Goal: Information Seeking & Learning: Learn about a topic

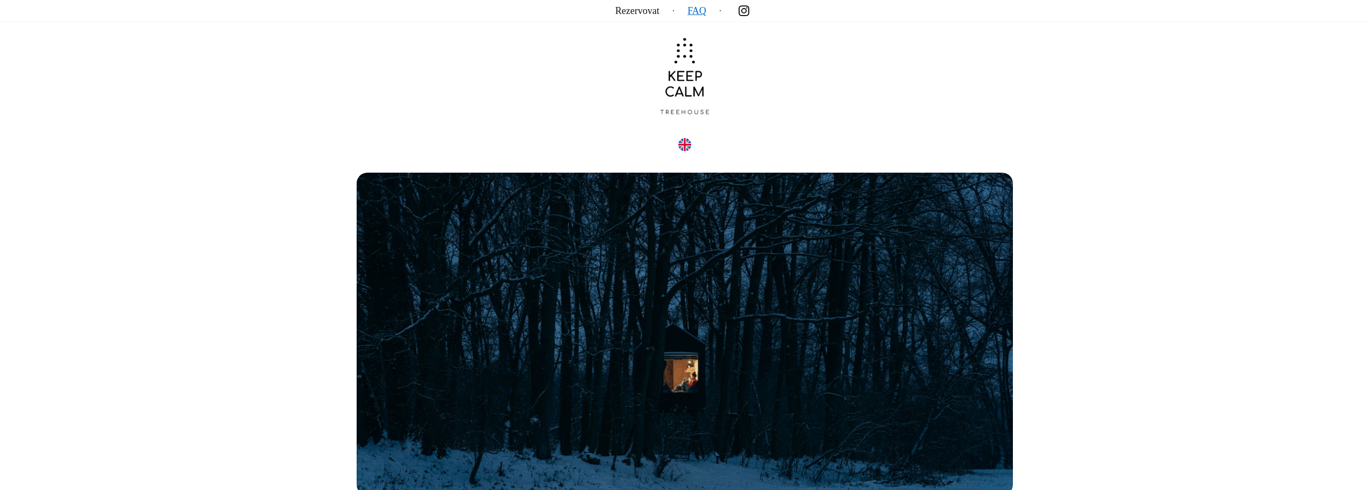
click at [704, 11] on link "FAQ" at bounding box center [697, 11] width 19 height 0
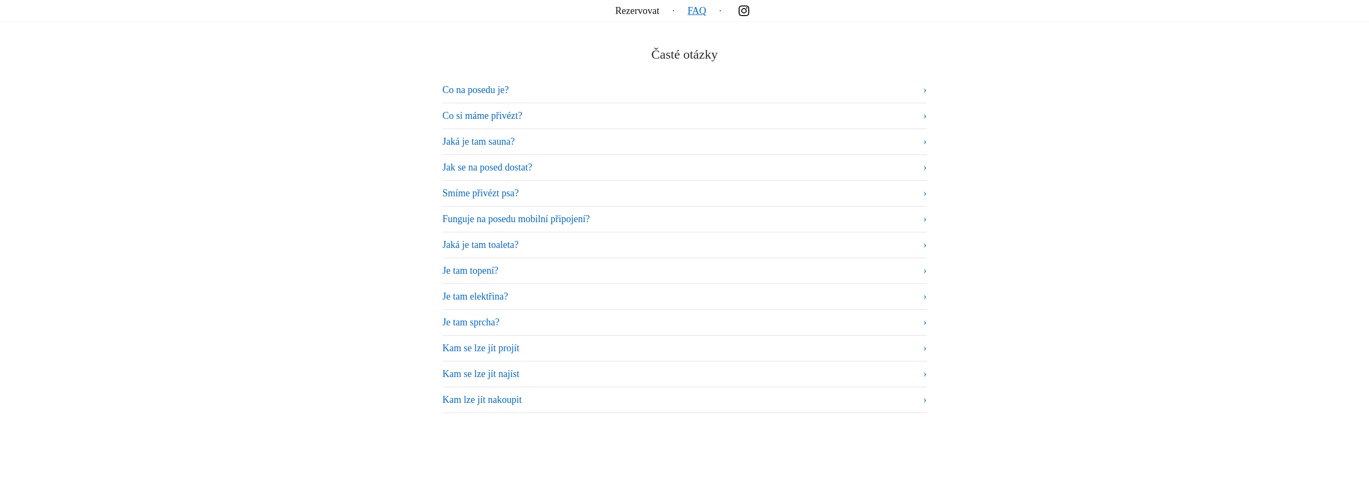
scroll to position [6513, 0]
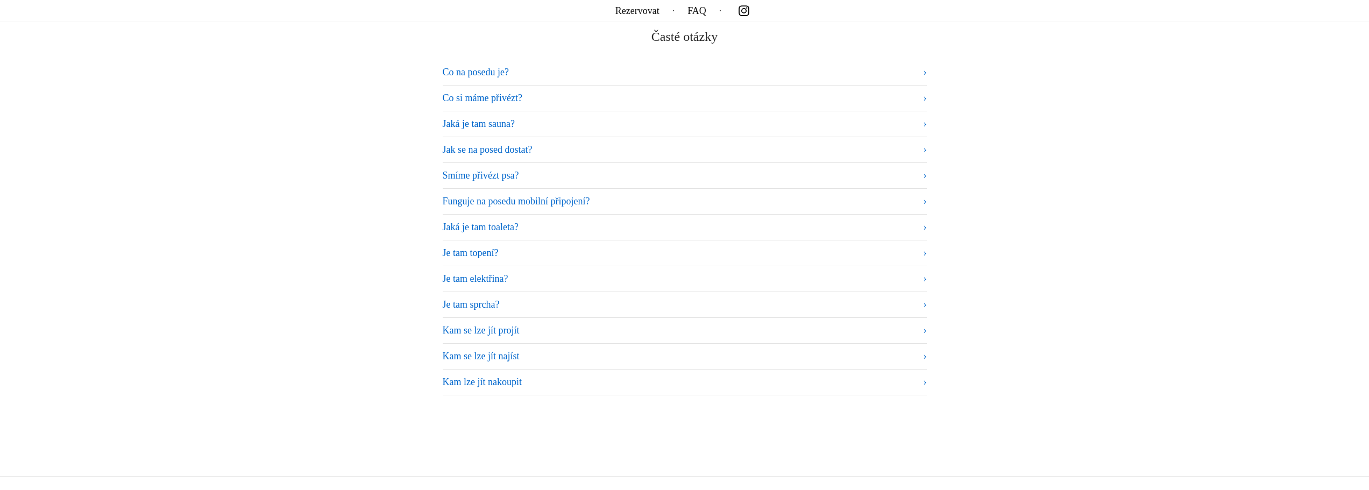
click at [593, 67] on summary "Co na posedu je?" at bounding box center [685, 72] width 484 height 15
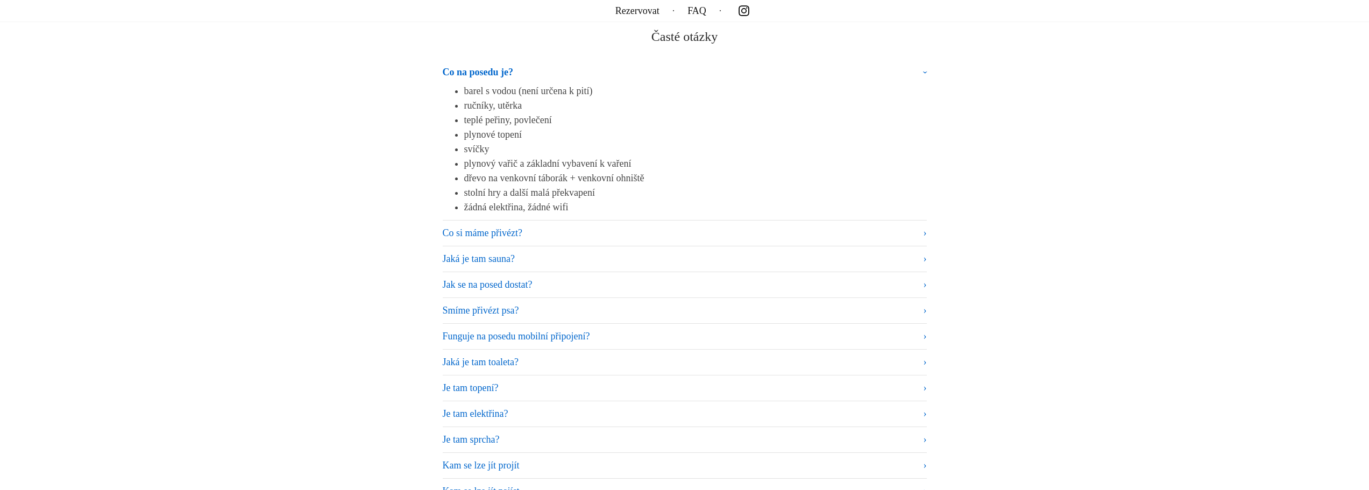
click at [593, 67] on summary "Co na posedu je?" at bounding box center [685, 74] width 484 height 19
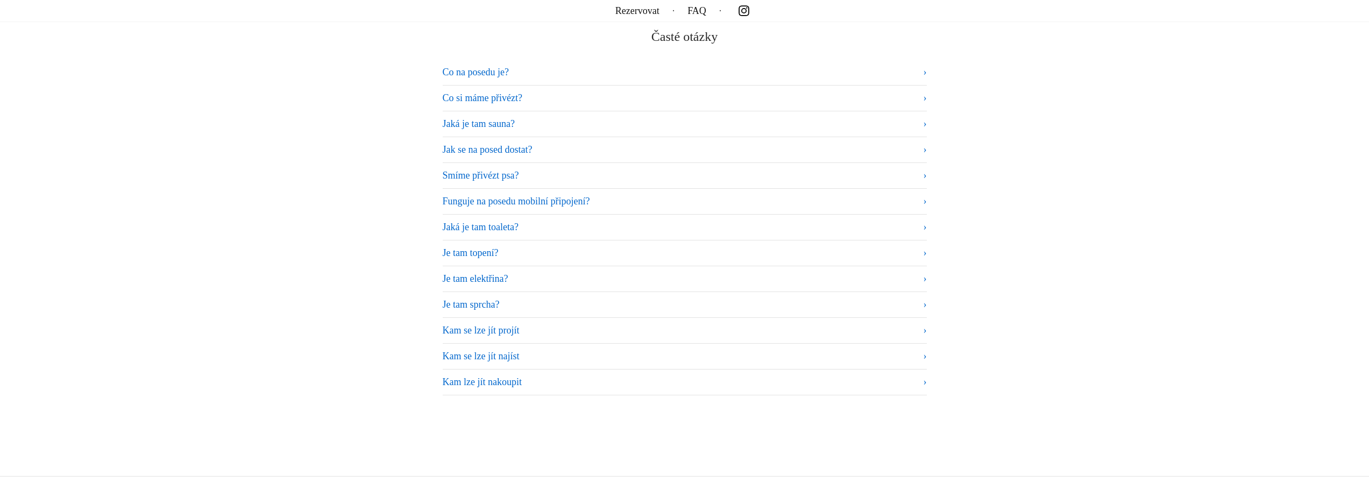
click at [569, 91] on summary "Co si máme přivézt?" at bounding box center [685, 98] width 484 height 15
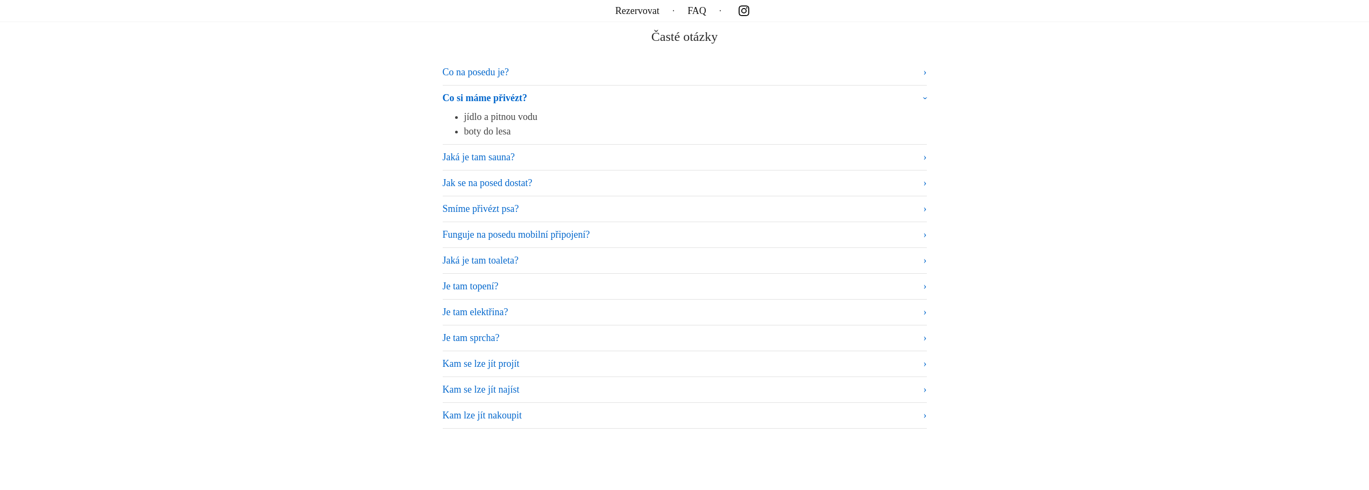
click at [569, 91] on summary "Co si máme přivézt?" at bounding box center [685, 100] width 484 height 19
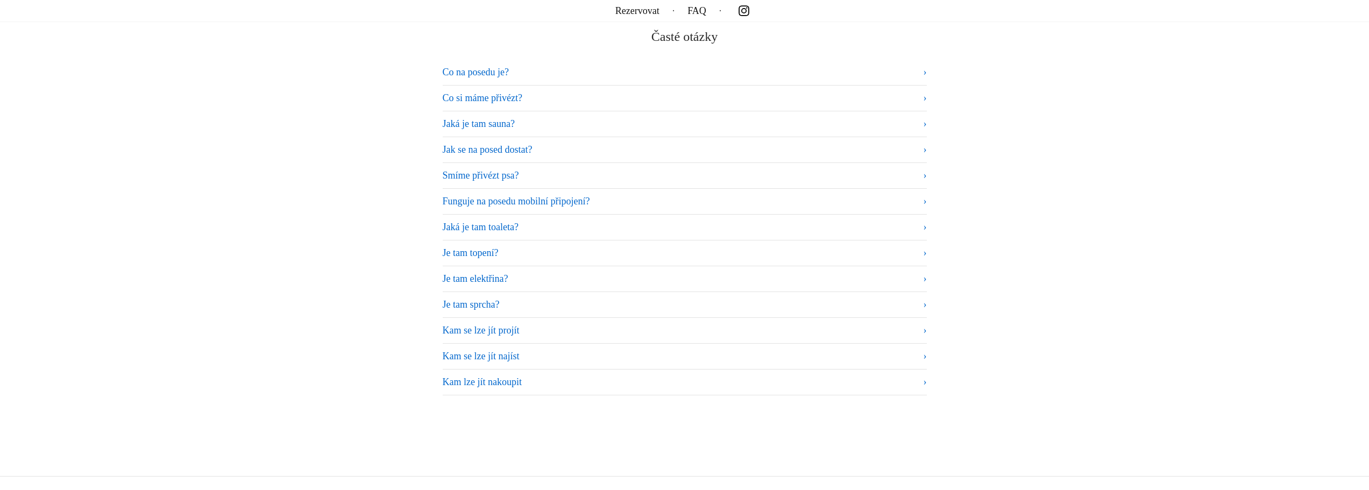
click at [559, 117] on summary "Jaká je tam sauna?" at bounding box center [685, 124] width 484 height 15
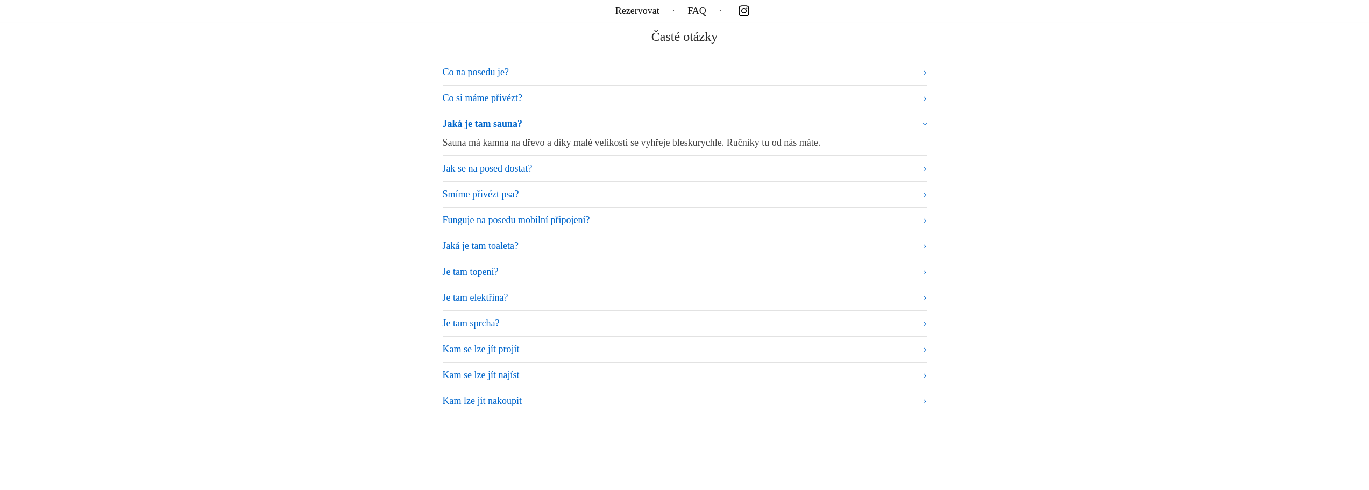
click at [559, 117] on summary "Jaká je tam sauna?" at bounding box center [685, 126] width 484 height 19
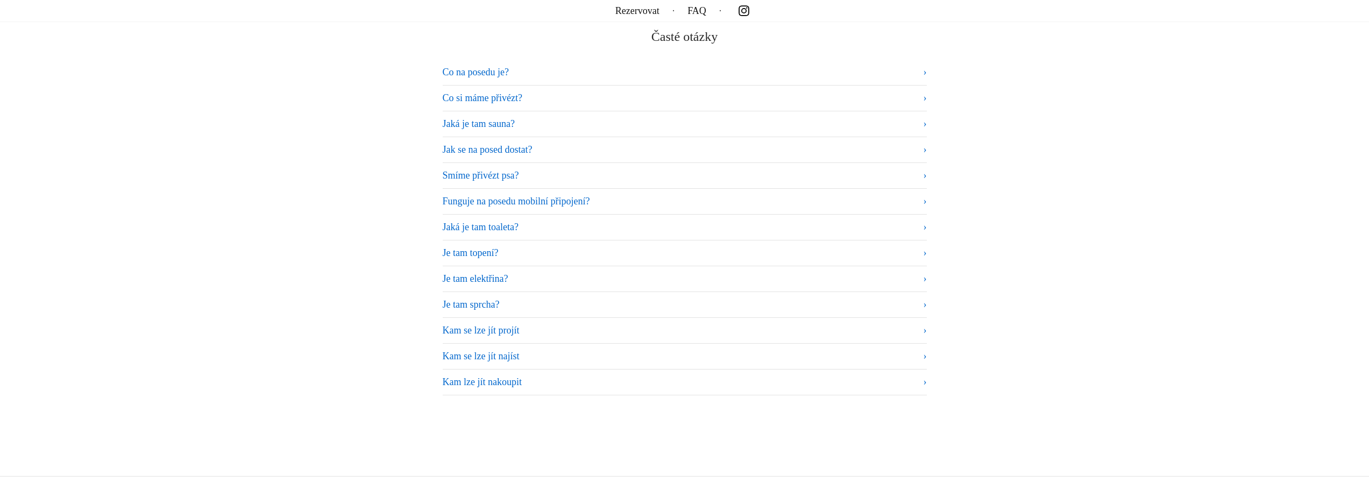
click at [551, 145] on summary "Jak se na posed dostat?" at bounding box center [685, 150] width 484 height 15
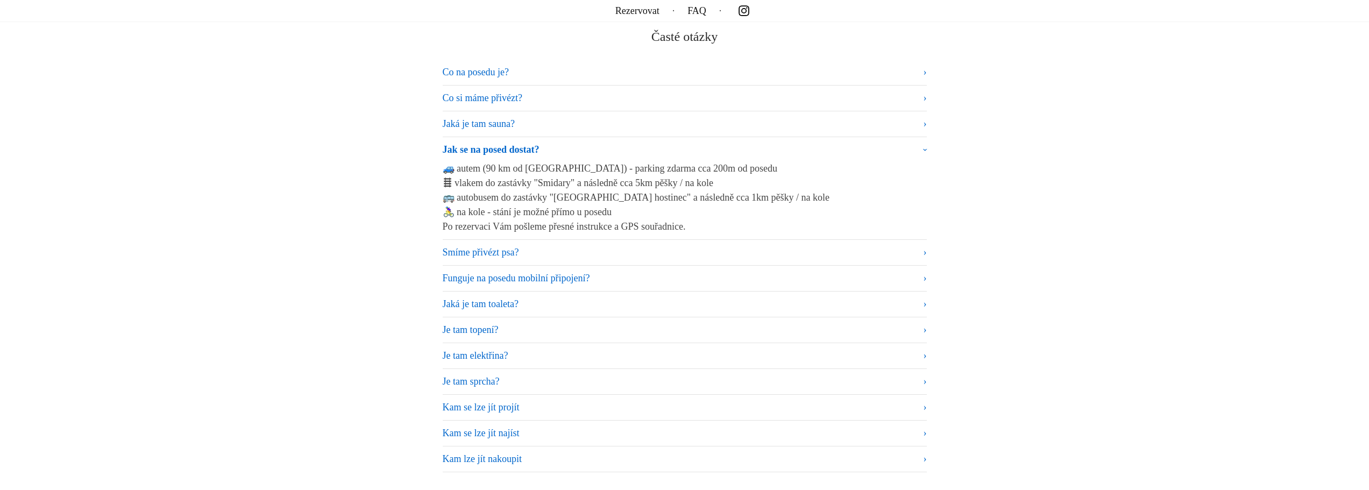
click at [551, 146] on summary "Jak se na posed dostat?" at bounding box center [685, 152] width 484 height 19
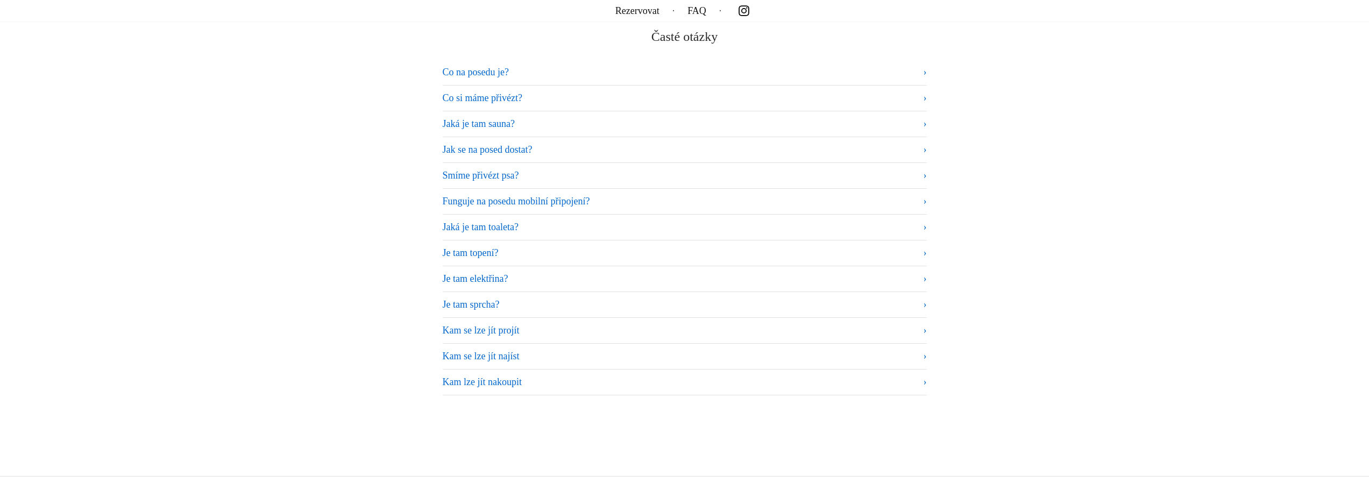
click at [547, 165] on details "Smíme přivézt psa? Ano. Malamuty nedoporučujeme." at bounding box center [685, 176] width 484 height 26
click at [546, 169] on summary "Smíme přivézt psa?" at bounding box center [685, 175] width 484 height 15
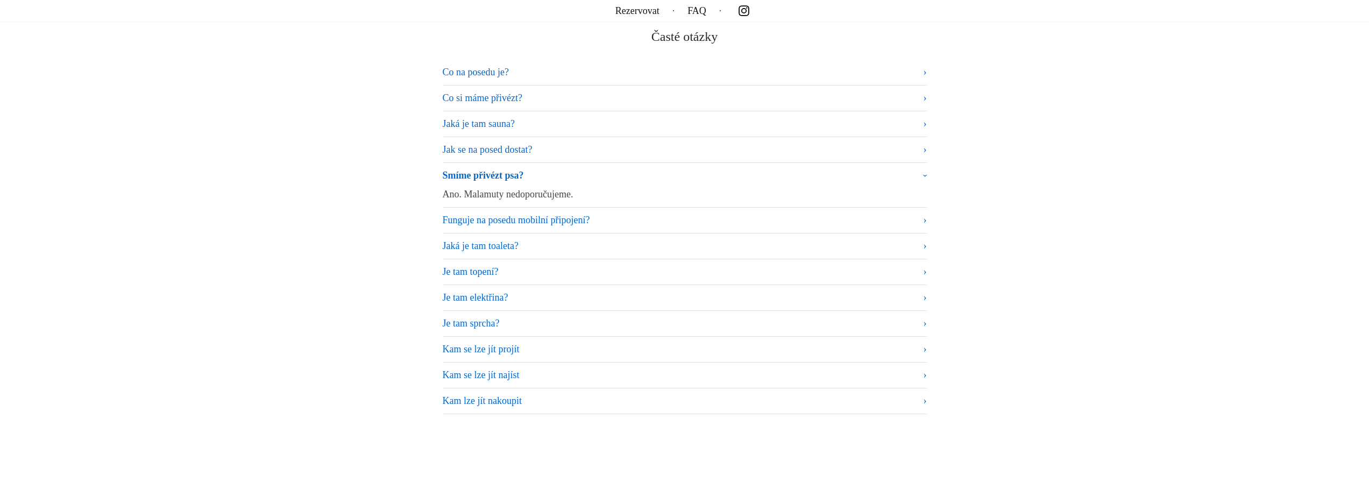
click at [546, 169] on summary "Smíme přivézt psa?" at bounding box center [685, 177] width 484 height 19
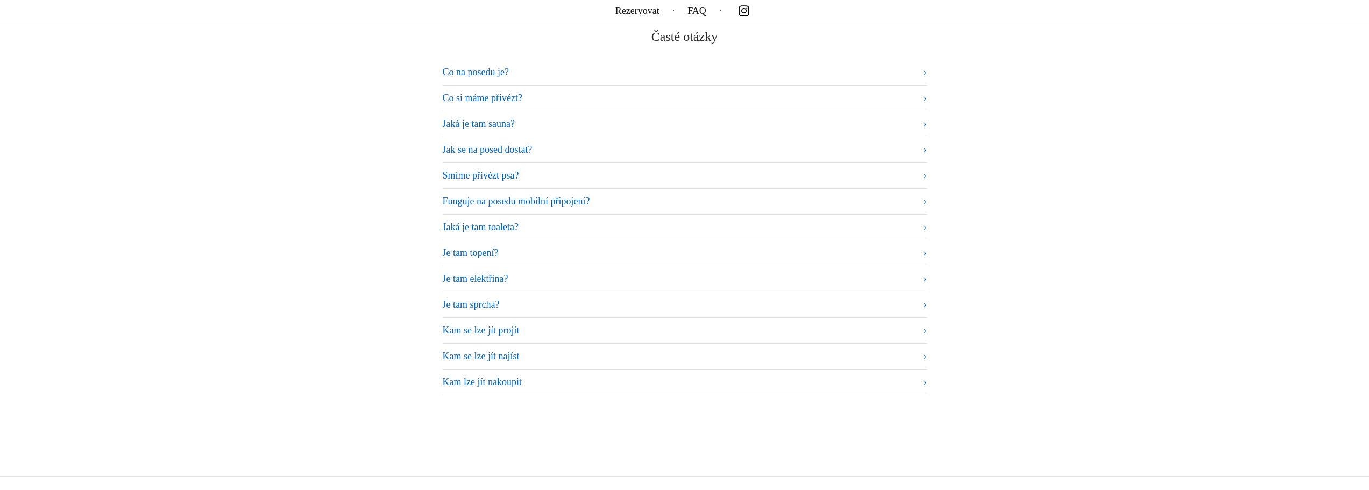
click at [624, 198] on summary "Funguje na posedu mobilní připojení?" at bounding box center [685, 201] width 484 height 15
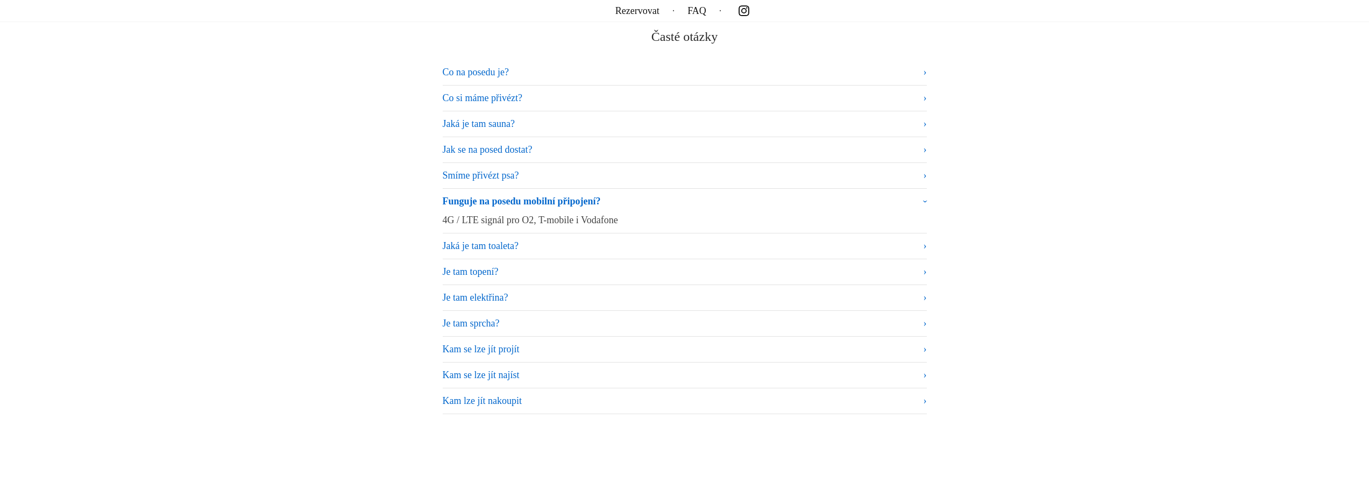
click at [624, 198] on summary "Funguje na posedu mobilní připojení?" at bounding box center [685, 203] width 484 height 19
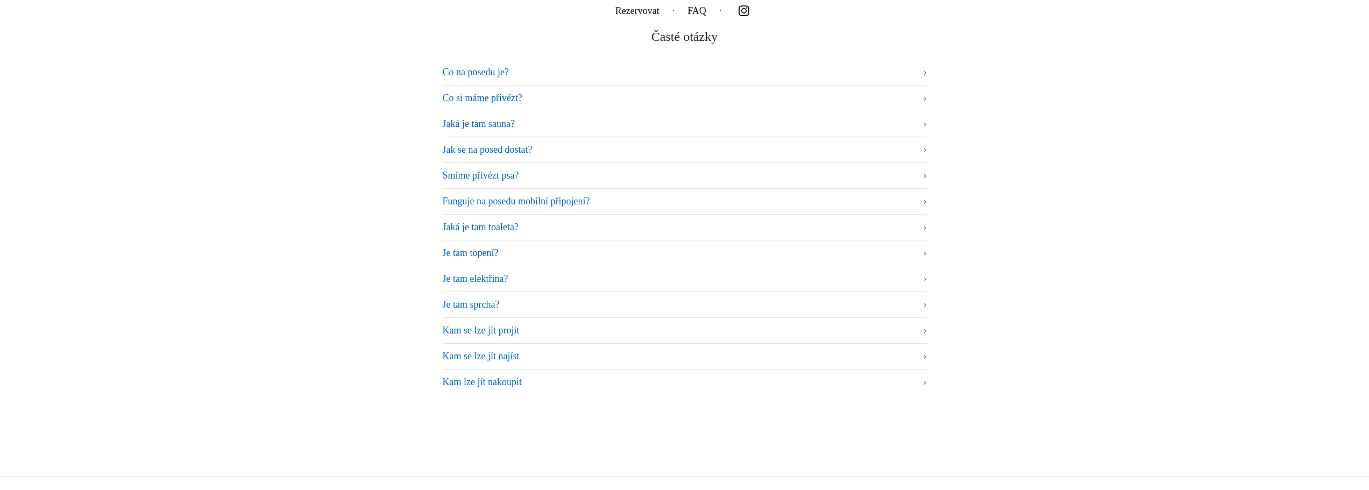
click at [624, 215] on details "Jaká je tam toaleta? Kadibudka se separačním záchodem. Vybavili jsme ji světlem…" at bounding box center [685, 228] width 484 height 26
click at [619, 220] on summary "Jaká je tam toaleta?" at bounding box center [685, 227] width 484 height 15
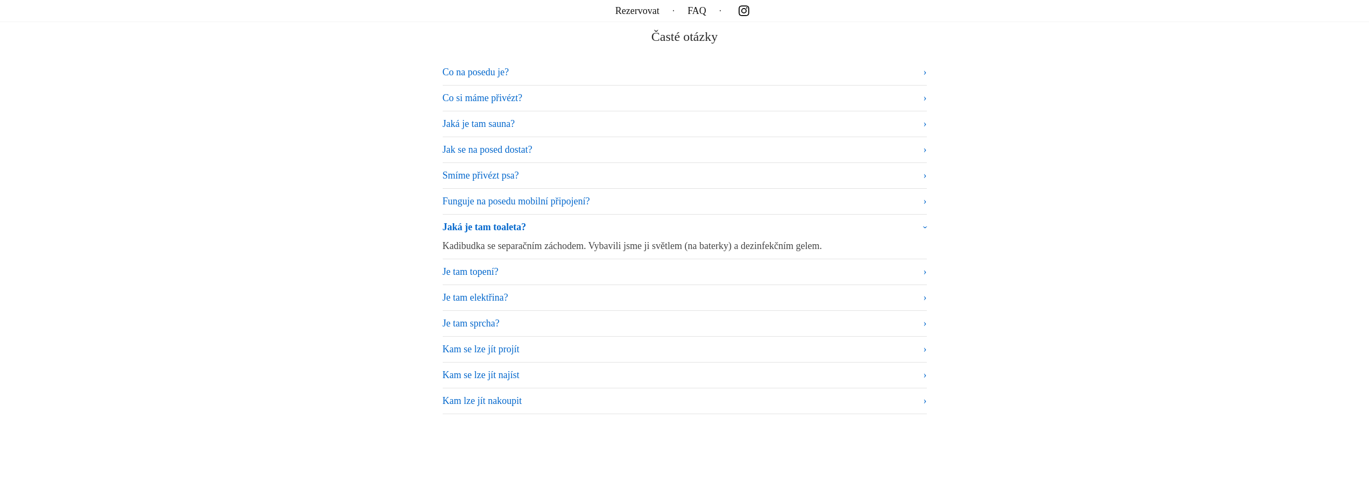
click at [617, 223] on summary "Jaká je tam toaleta?" at bounding box center [685, 229] width 484 height 19
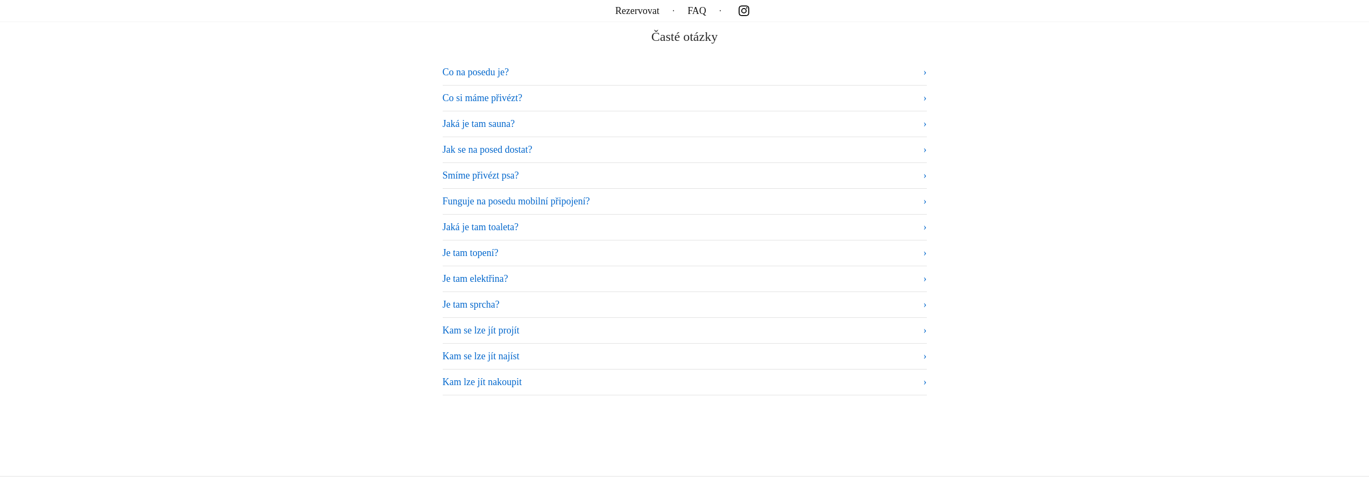
click at [611, 246] on summary "Je tam topení?" at bounding box center [685, 253] width 484 height 15
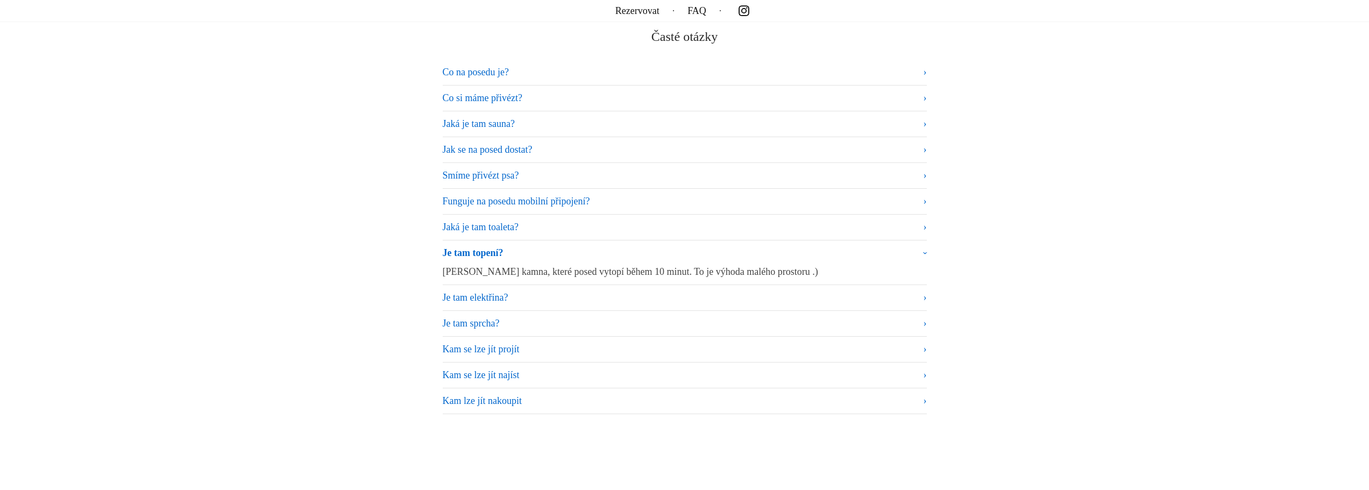
click at [611, 246] on summary "Je tam topení?" at bounding box center [685, 255] width 484 height 19
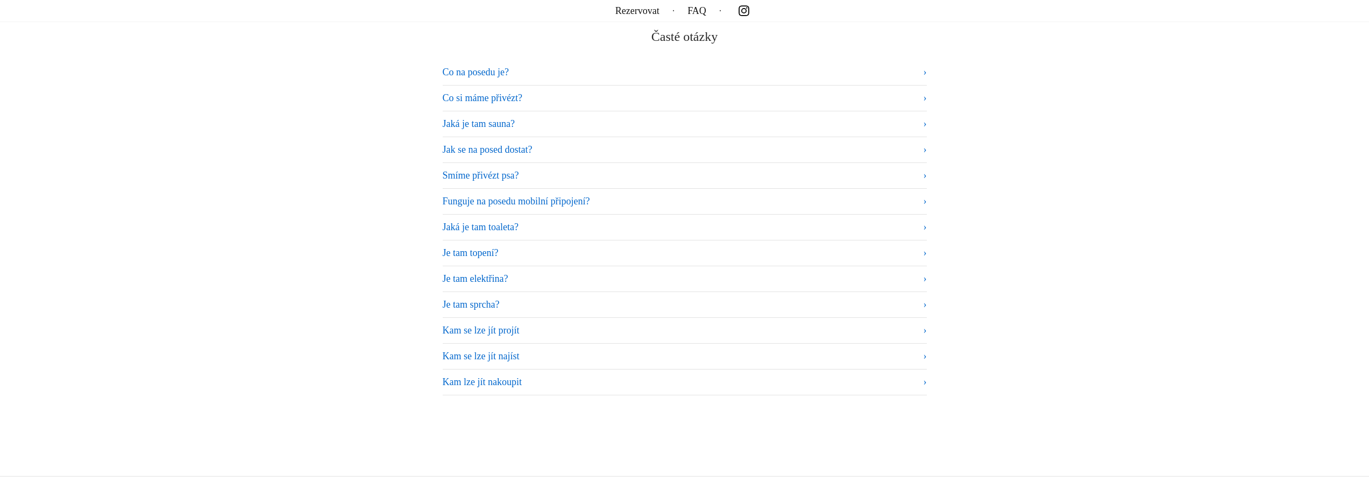
click at [604, 266] on details "Je tam elektřina? Posed je bez elektřiny, ale s nabitými lapičkami, baterkami, …" at bounding box center [685, 279] width 484 height 26
click at [604, 272] on summary "Je tam elektřina?" at bounding box center [685, 279] width 484 height 15
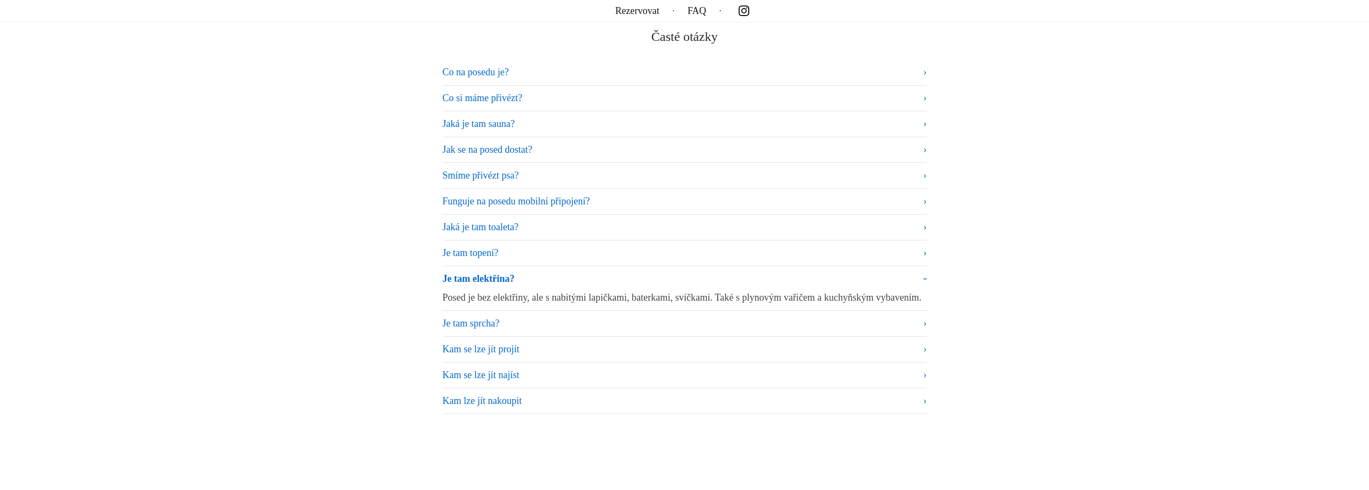
click at [600, 268] on details "Je tam elektřina? Posed je bez elektřiny, ale s nabitými lapičkami, baterkami, …" at bounding box center [685, 288] width 484 height 45
click at [598, 273] on summary "Je tam elektřina?" at bounding box center [685, 281] width 484 height 19
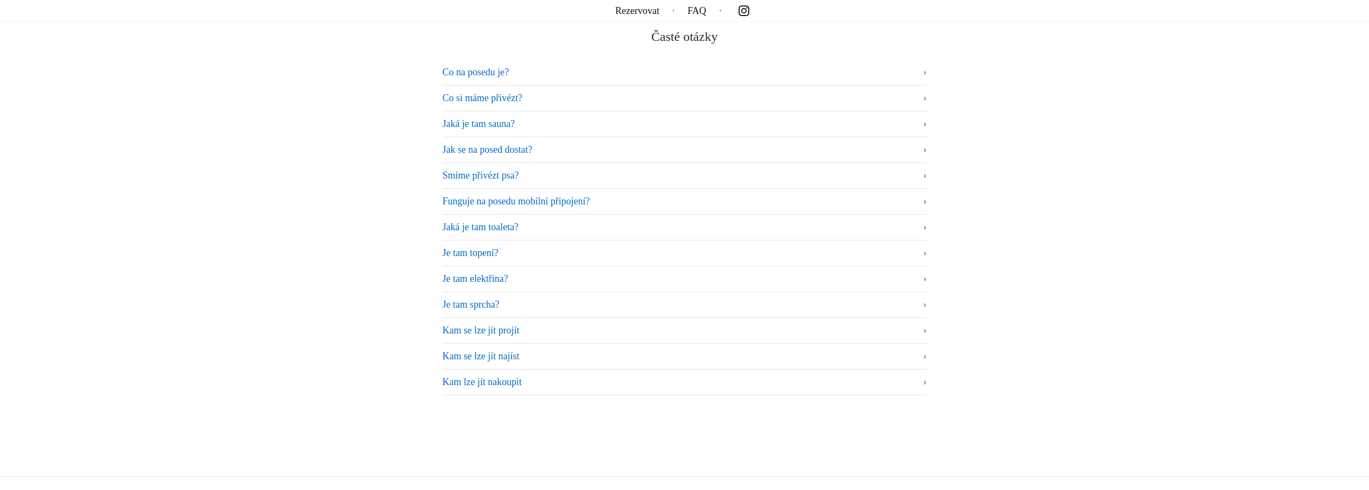
click at [593, 300] on summary "Je tam sprcha?" at bounding box center [685, 304] width 484 height 15
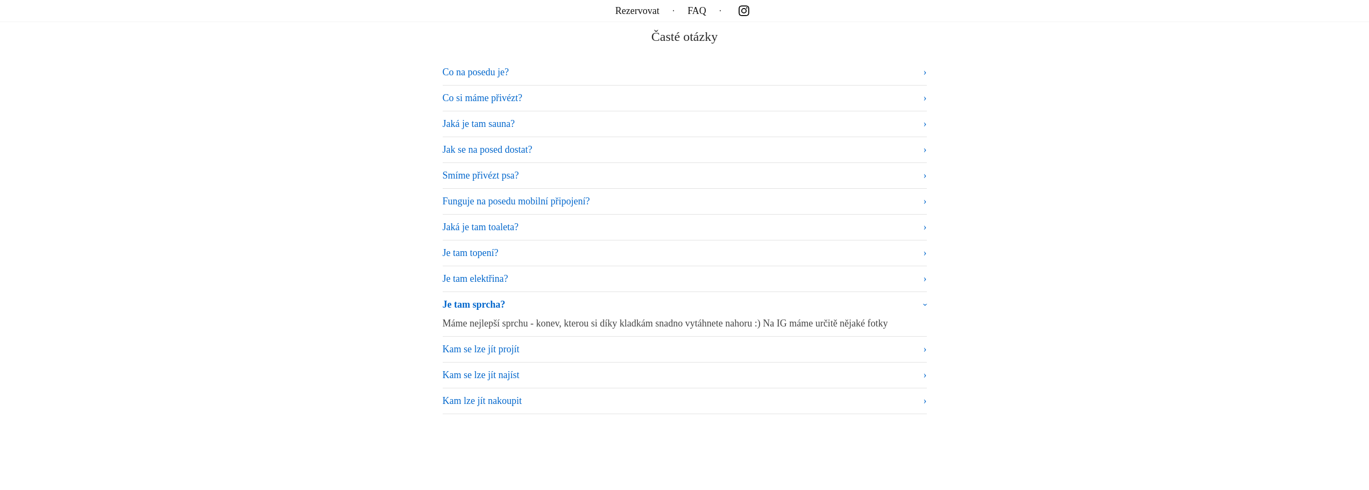
click at [592, 299] on summary "Je tam sprcha?" at bounding box center [685, 306] width 484 height 19
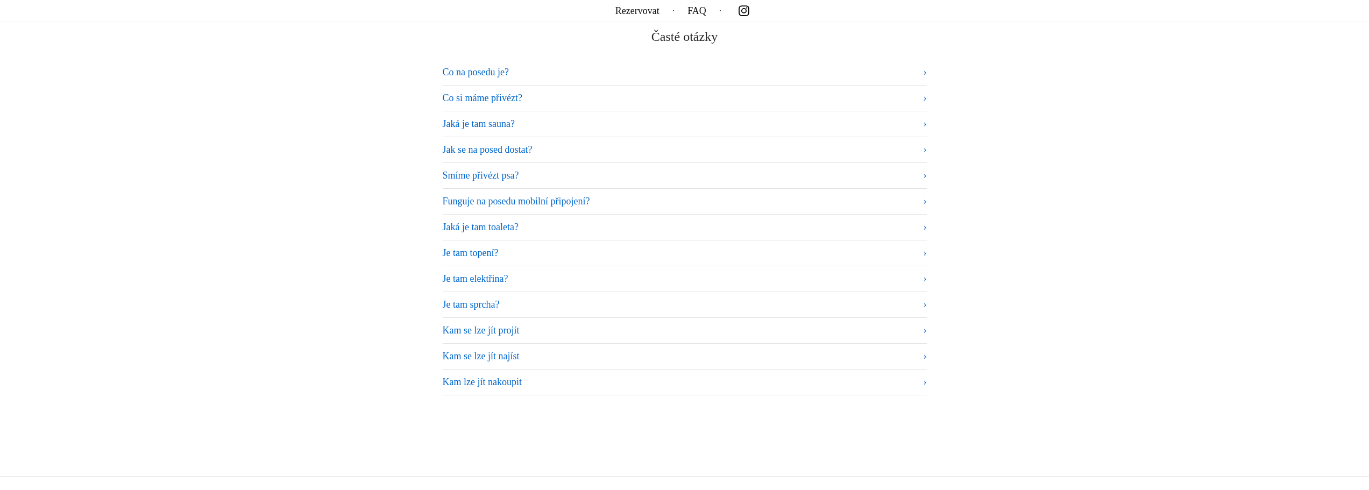
click at [585, 324] on summary "Kam se lze jít projít" at bounding box center [685, 330] width 484 height 15
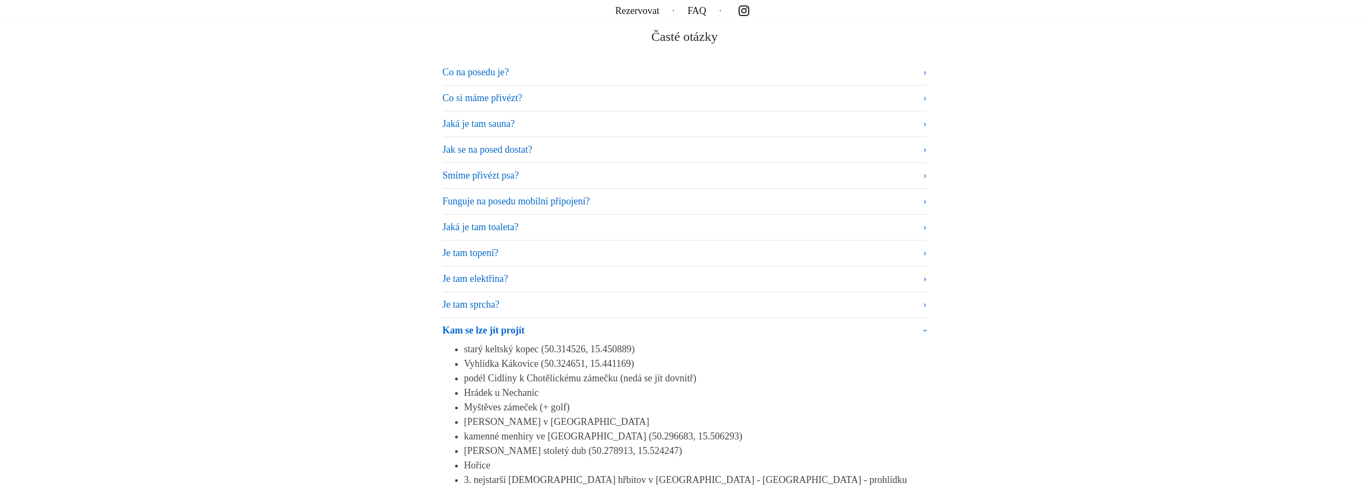
click at [585, 324] on summary "Kam se lze jít projít" at bounding box center [685, 332] width 484 height 19
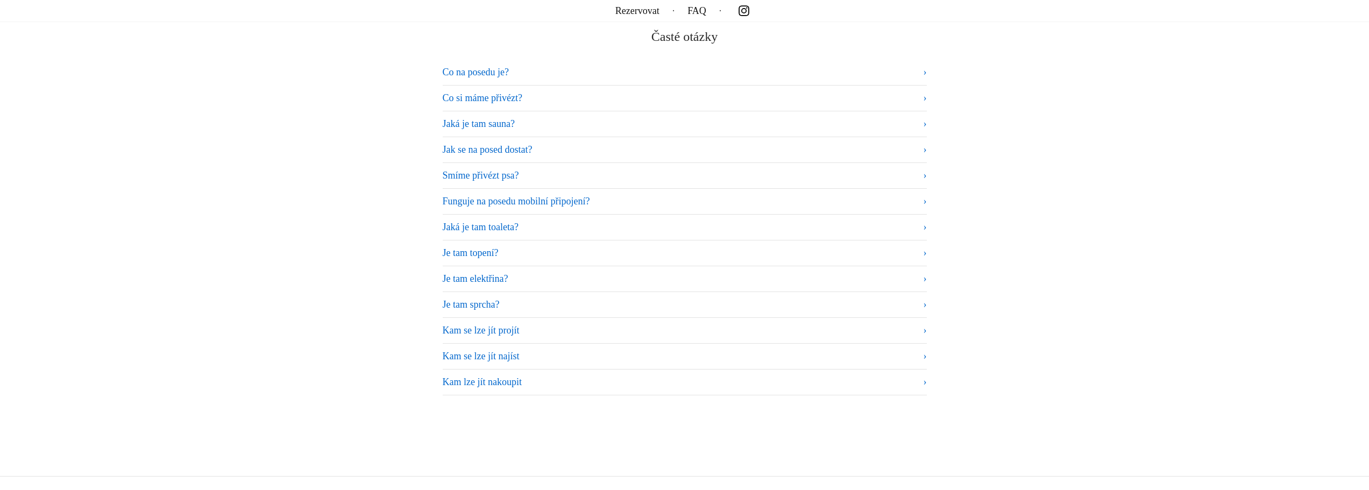
click at [577, 355] on summary "Kam se lze jít najíst" at bounding box center [685, 356] width 484 height 15
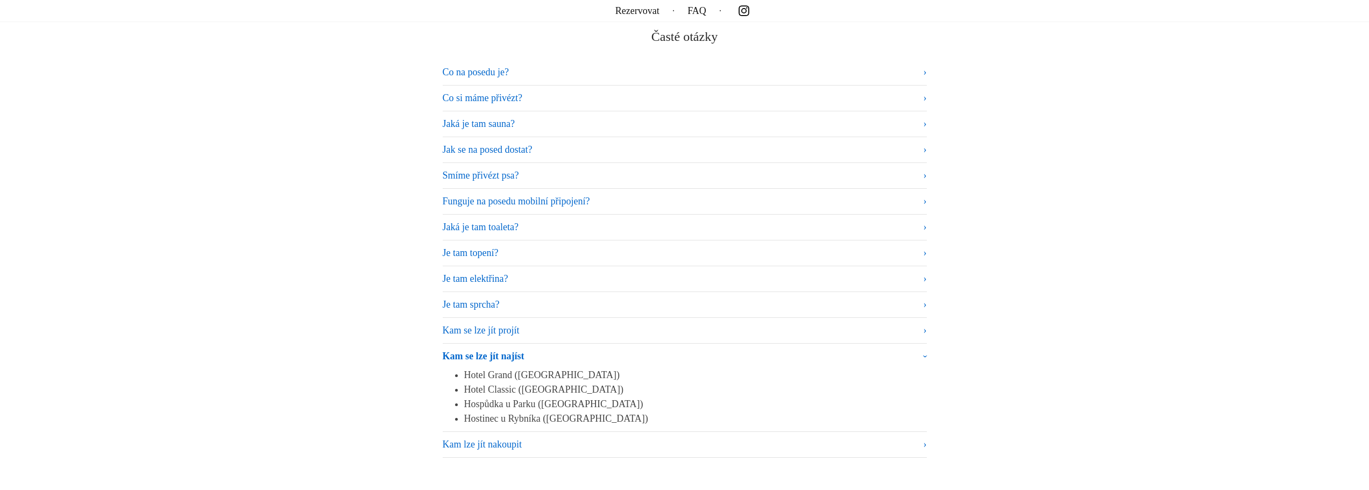
click at [577, 354] on summary "Kam se lze jít najíst" at bounding box center [685, 358] width 484 height 19
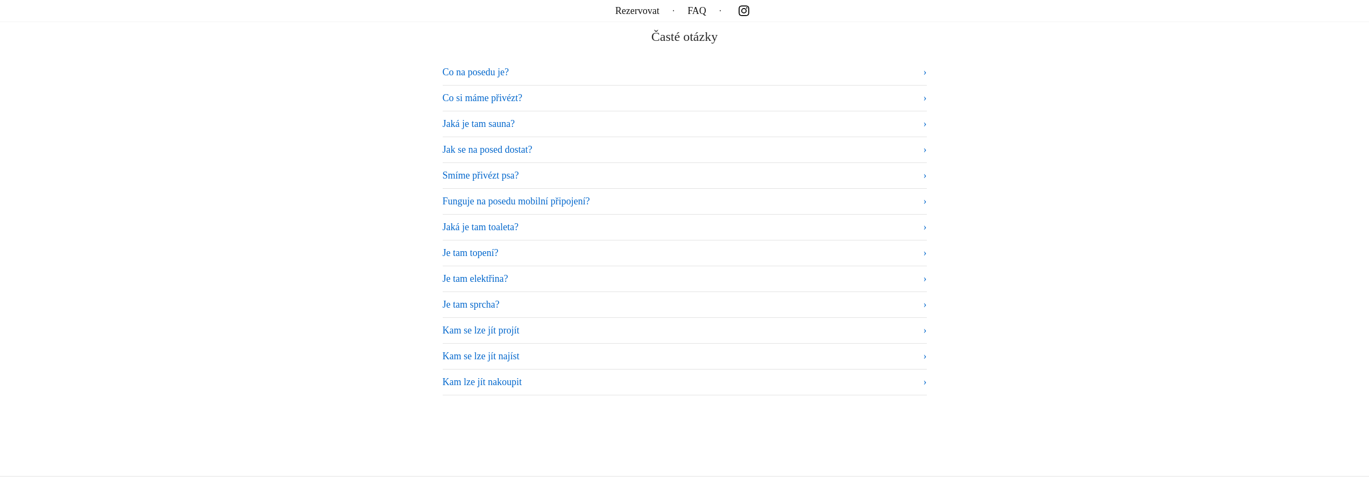
click at [572, 375] on summary "Kam lze jít nakoupit" at bounding box center [685, 382] width 484 height 15
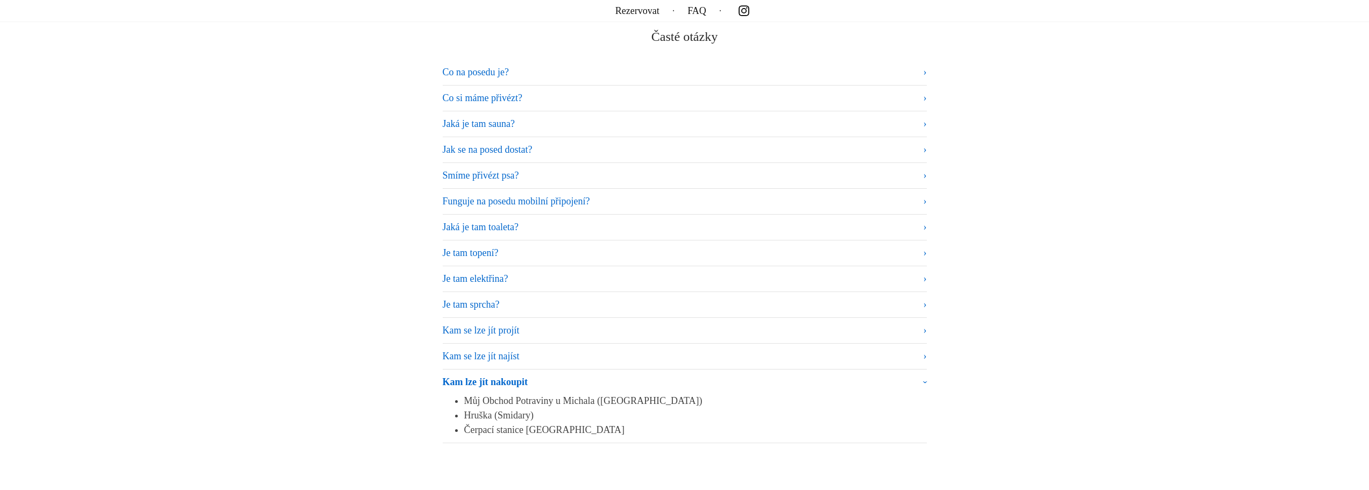
click at [572, 375] on summary "Kam lze jít nakoupit" at bounding box center [685, 384] width 484 height 19
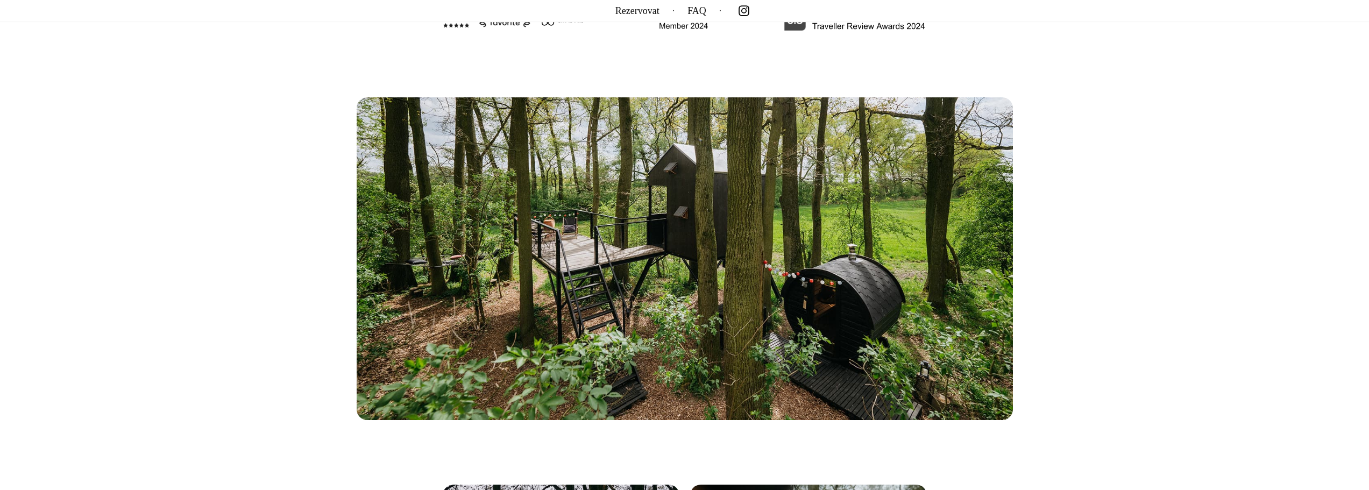
scroll to position [753, 0]
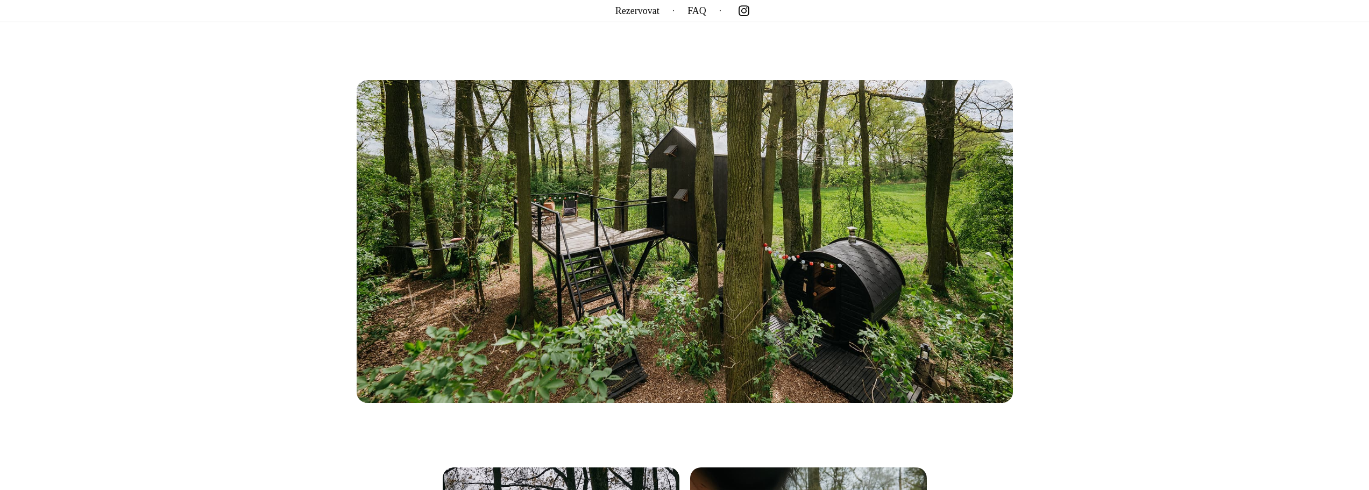
click at [713, 256] on img at bounding box center [685, 241] width 656 height 323
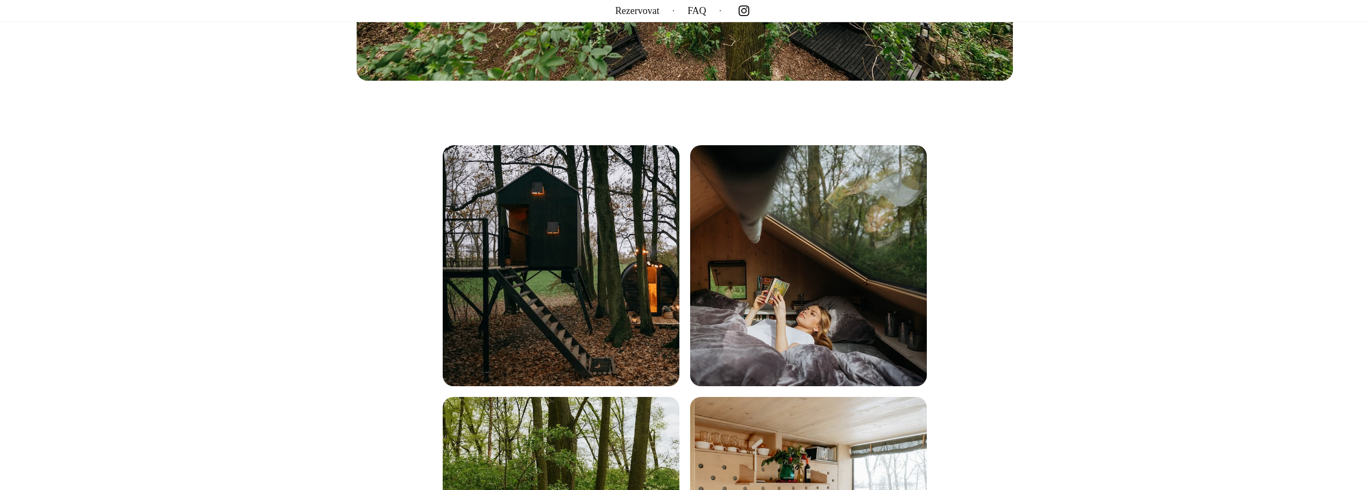
scroll to position [1076, 0]
click at [613, 247] on img at bounding box center [561, 265] width 237 height 241
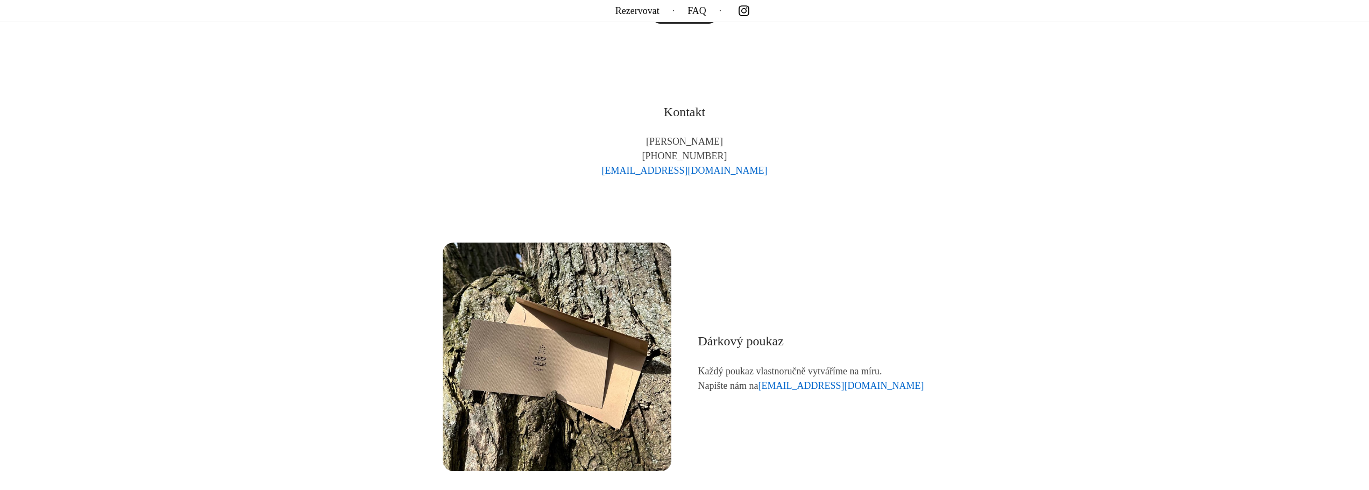
scroll to position [5836, 0]
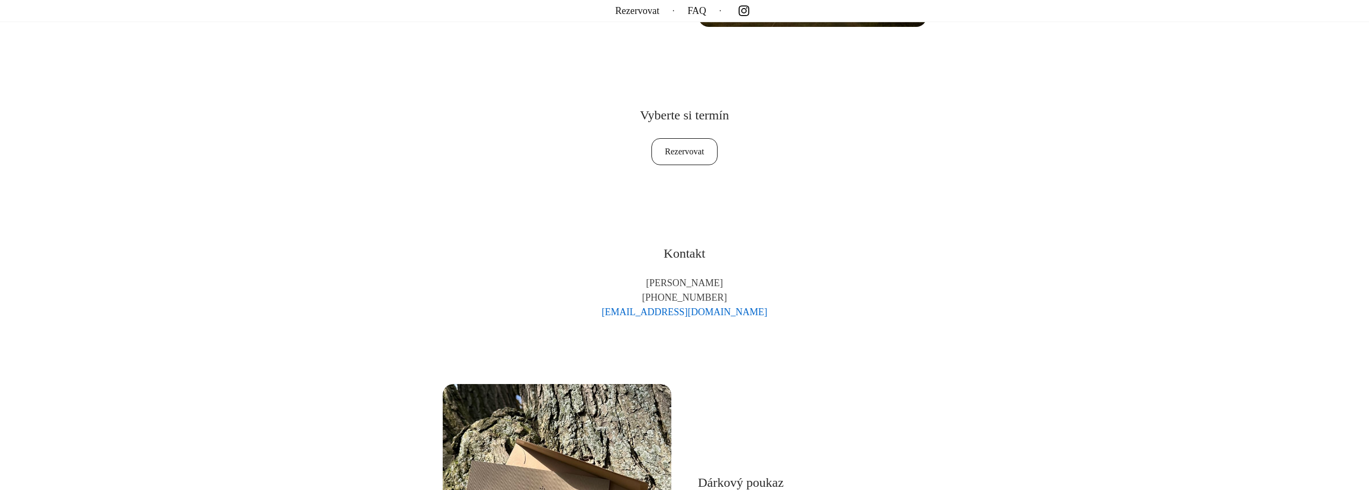
click at [695, 147] on link "Rezervovat" at bounding box center [684, 151] width 66 height 27
